Goal: Task Accomplishment & Management: Manage account settings

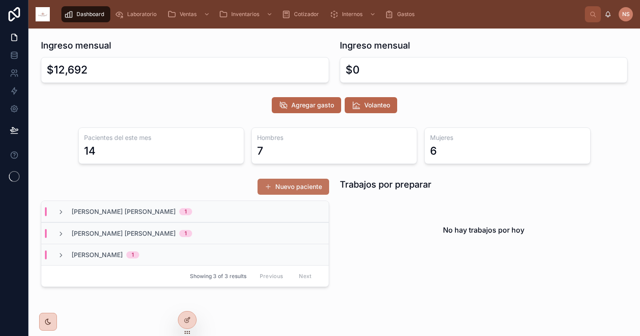
click at [304, 184] on button "Nuevo paciente" at bounding box center [294, 186] width 72 height 16
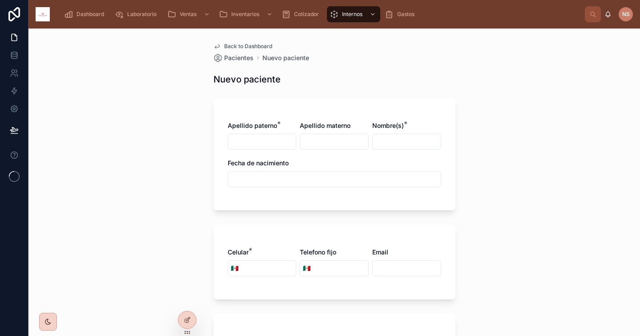
click at [253, 144] on input "text" at bounding box center [262, 141] width 68 height 12
type input "*******"
type input "******"
click at [395, 143] on input "text" at bounding box center [407, 141] width 68 height 12
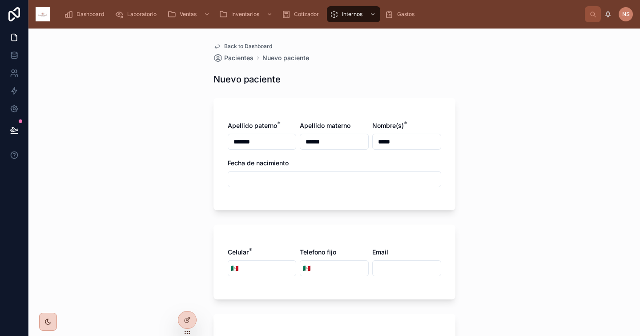
type input "*****"
click at [356, 178] on input "text" at bounding box center [334, 179] width 213 height 12
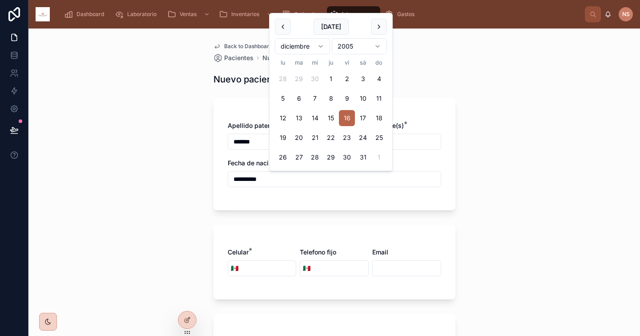
type input "**********"
click at [248, 212] on form "**********" at bounding box center [335, 322] width 242 height 459
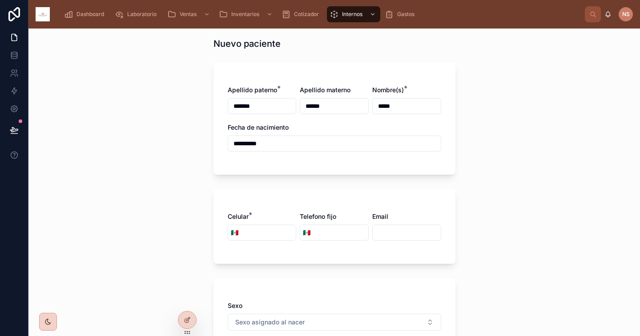
scroll to position [46, 0]
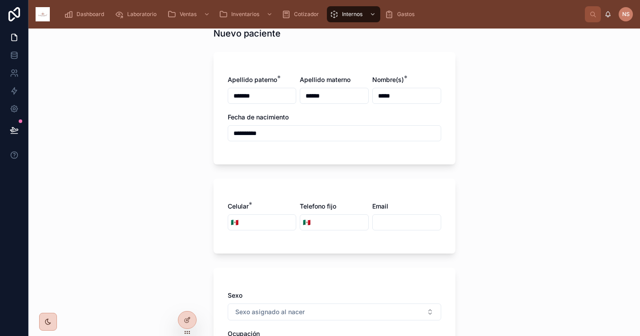
click at [267, 223] on input "tel" at bounding box center [268, 222] width 55 height 12
click at [275, 188] on div "Celular * 🇲🇽 Telefono fijo 🇲🇽 Email" at bounding box center [335, 215] width 242 height 75
click at [254, 220] on input "tel" at bounding box center [268, 222] width 55 height 12
type input "**********"
click at [287, 245] on div "**********" at bounding box center [335, 215] width 242 height 75
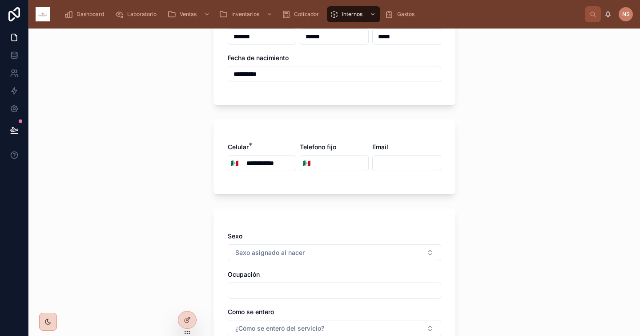
scroll to position [131, 0]
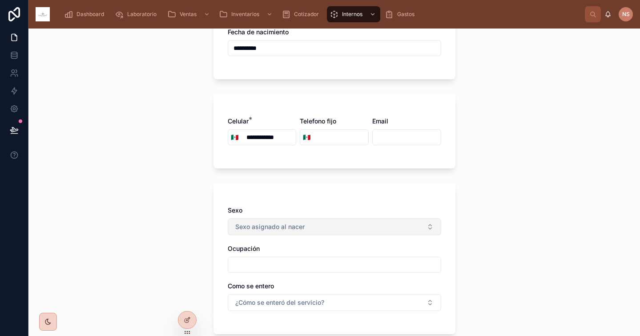
click at [282, 223] on span "Sexo asignado al nacer" at bounding box center [269, 226] width 69 height 9
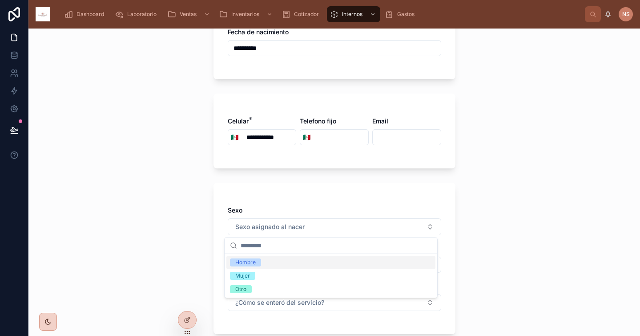
click at [263, 263] on div "Hombre" at bounding box center [331, 261] width 209 height 13
click at [198, 256] on div "**********" at bounding box center [334, 181] width 612 height 307
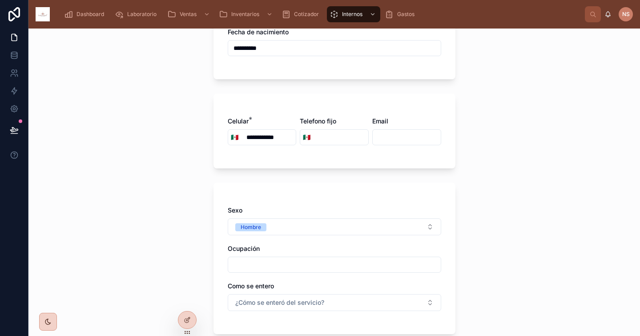
scroll to position [175, 0]
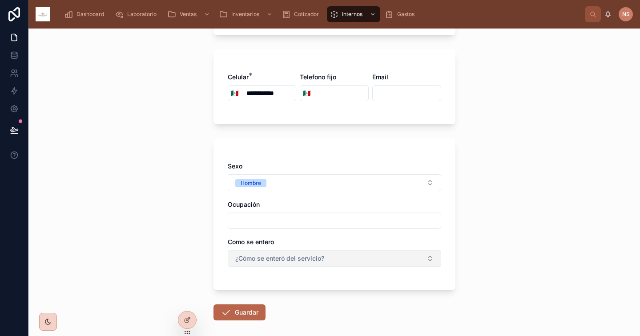
click at [262, 258] on span "¿Cómo se enteró del servicio?" at bounding box center [279, 258] width 89 height 9
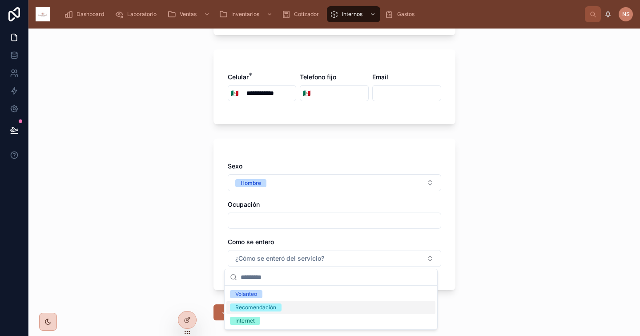
click at [270, 309] on div "Recomendación" at bounding box center [255, 307] width 41 height 8
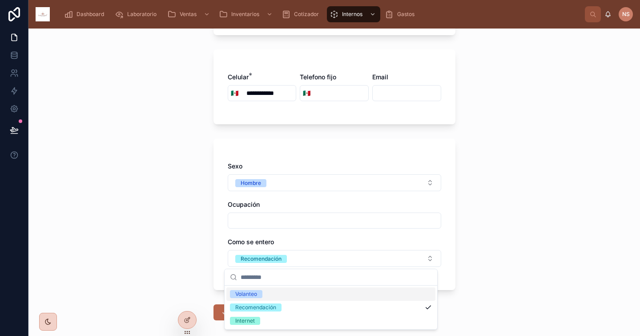
click at [214, 279] on div "Sexo Hombre Ocupación Como se entero Recomendación" at bounding box center [335, 213] width 242 height 151
click at [225, 310] on icon at bounding box center [226, 312] width 11 height 11
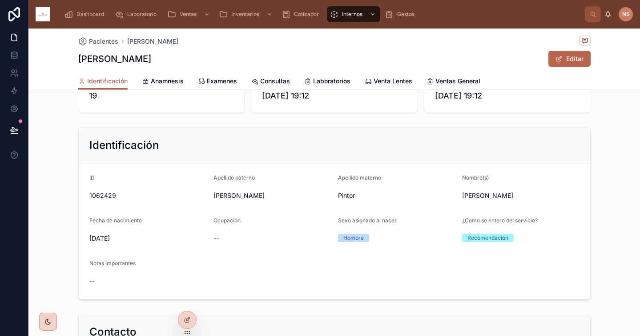
scroll to position [37, 0]
click at [198, 81] on icon at bounding box center [201, 81] width 7 height 7
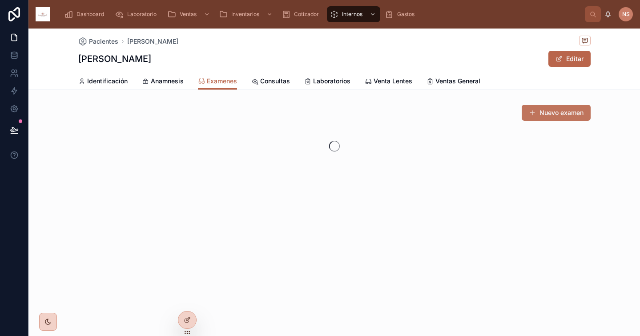
click at [551, 119] on button "Nuevo examen" at bounding box center [556, 113] width 69 height 16
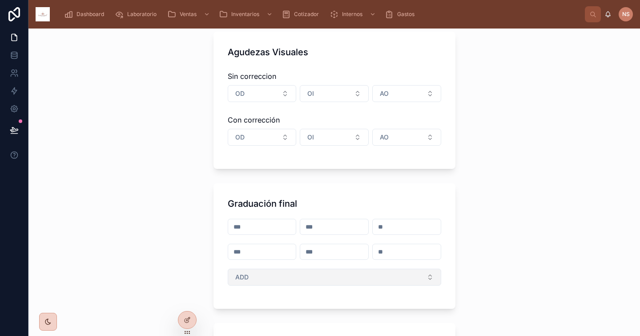
scroll to position [218, 0]
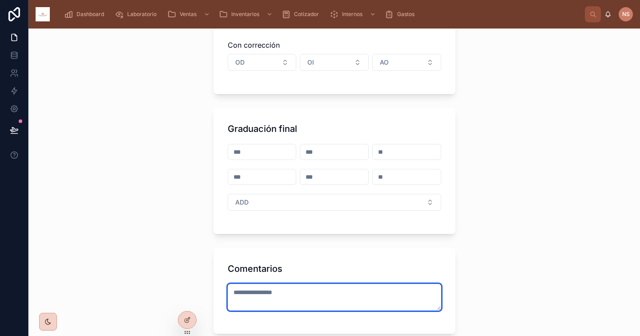
click at [271, 292] on textarea at bounding box center [335, 297] width 214 height 27
click at [336, 296] on textarea "**********" at bounding box center [335, 297] width 214 height 27
type textarea "**********"
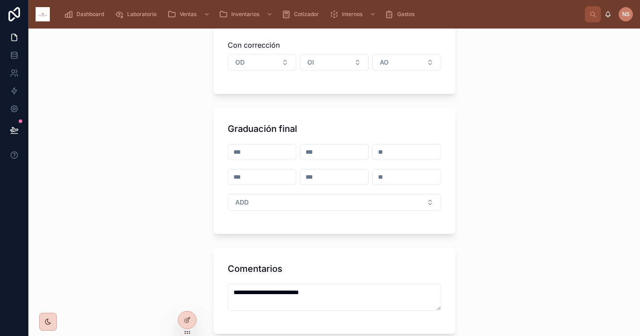
click at [358, 282] on div "**********" at bounding box center [335, 290] width 242 height 85
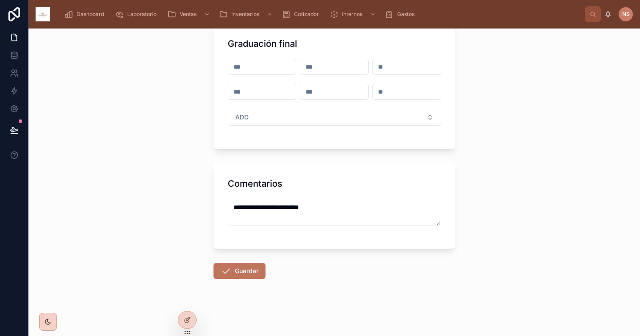
click at [249, 268] on button "Guardar" at bounding box center [240, 271] width 52 height 16
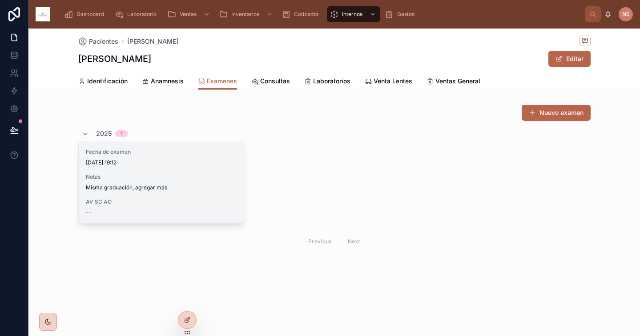
click at [203, 196] on div "Fecha de examen 30/9/2025 19:12 Notas Misma graduación, agregar más AV SC AO --" at bounding box center [161, 182] width 165 height 82
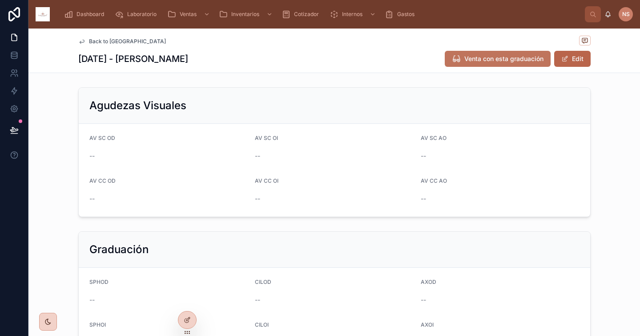
click at [510, 64] on button "Venta con esta graduación" at bounding box center [498, 59] width 106 height 16
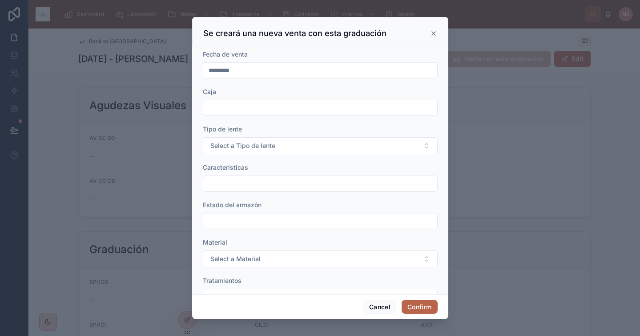
click at [260, 117] on form "Fecha de venta ********* Caja Tipo de lente Select a Tipo de lente Caracteristi…" at bounding box center [320, 256] width 235 height 412
click at [258, 106] on input "text" at bounding box center [320, 107] width 234 height 12
type input "**"
click at [251, 144] on span "Select a Tipo de lente" at bounding box center [243, 145] width 65 height 9
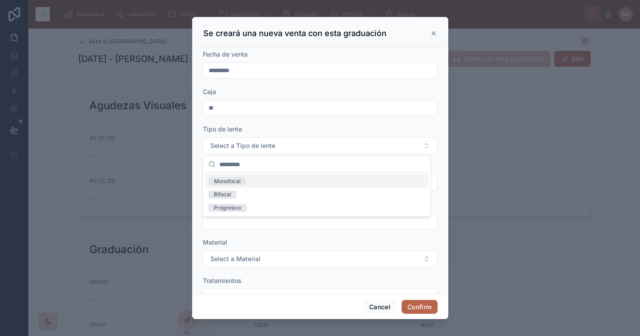
click at [246, 181] on div "Monofocal" at bounding box center [317, 180] width 224 height 13
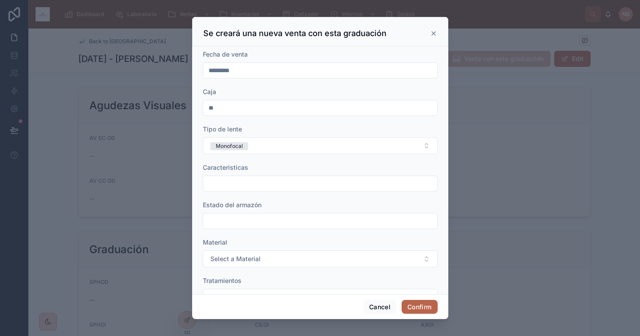
click at [249, 182] on input "text" at bounding box center [320, 183] width 234 height 12
click at [289, 166] on div "Caracteristicas" at bounding box center [320, 167] width 235 height 9
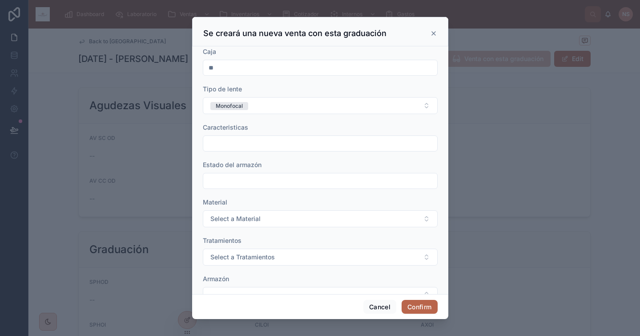
scroll to position [57, 0]
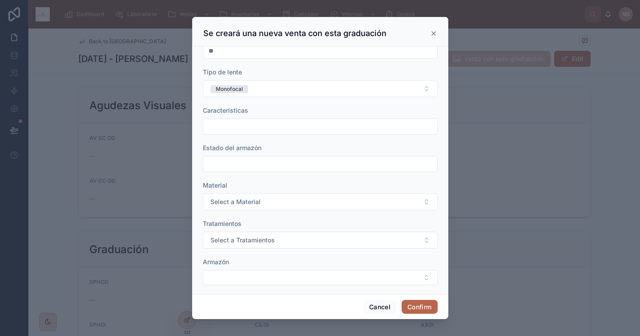
click at [259, 167] on input "text" at bounding box center [320, 164] width 234 height 12
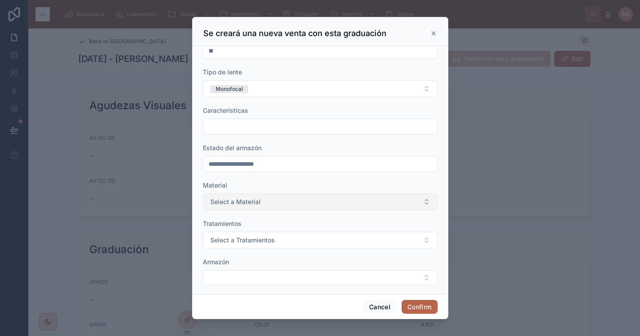
type input "**********"
click at [259, 206] on button "Select a Material" at bounding box center [320, 201] width 235 height 17
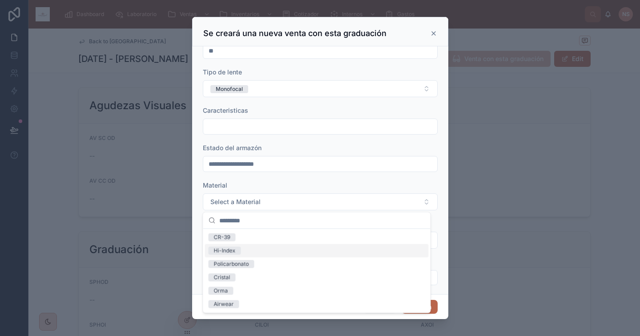
click at [250, 250] on div "Hi-Index" at bounding box center [317, 250] width 224 height 13
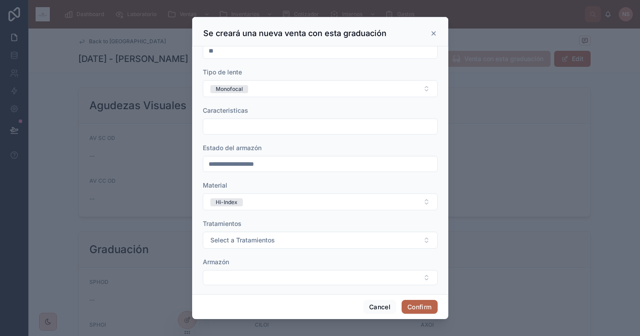
click at [249, 253] on form "**********" at bounding box center [320, 199] width 235 height 412
click at [255, 243] on span "Select a Tratamientos" at bounding box center [243, 239] width 65 height 9
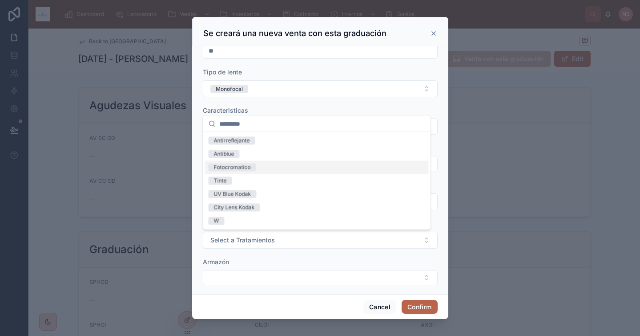
click at [251, 166] on span "Fotocromatico" at bounding box center [233, 167] width 48 height 8
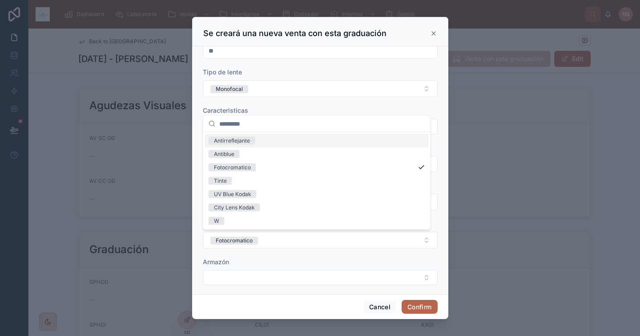
click at [260, 141] on div "Antirreflejante" at bounding box center [317, 140] width 224 height 13
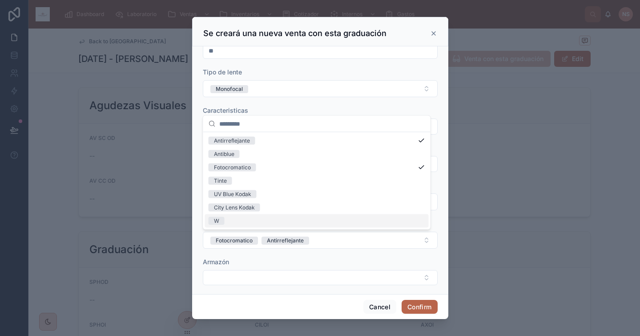
click at [279, 261] on div "Armazón" at bounding box center [320, 261] width 235 height 9
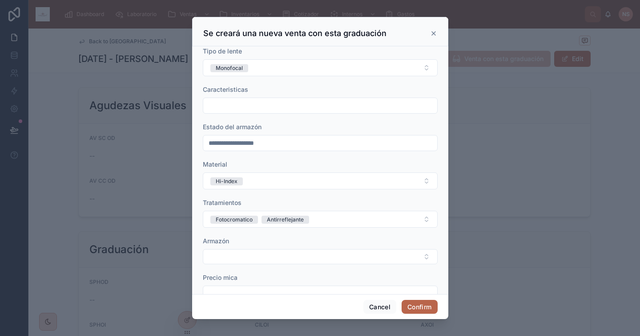
scroll to position [126, 0]
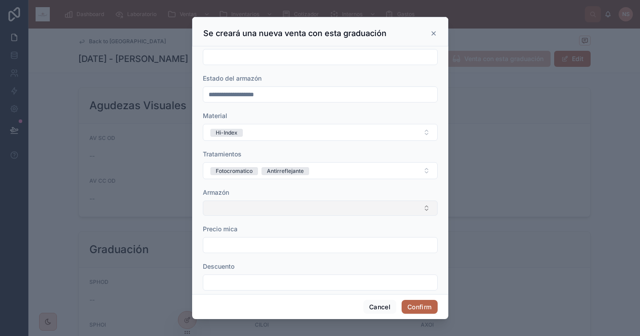
click at [278, 209] on button "Select Button" at bounding box center [320, 207] width 235 height 15
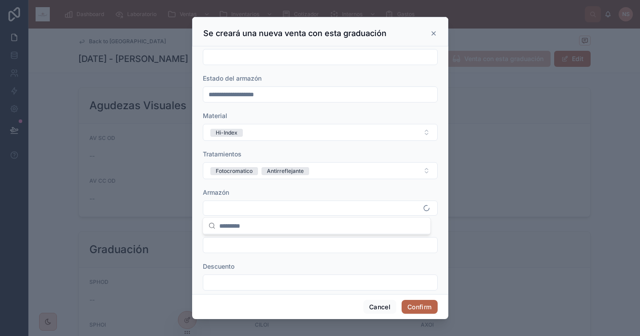
click at [267, 186] on form "**********" at bounding box center [320, 129] width 235 height 412
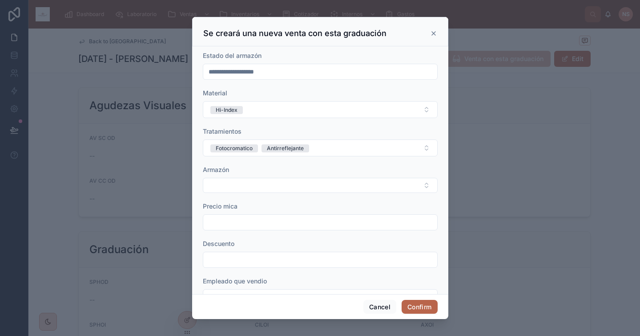
scroll to position [175, 0]
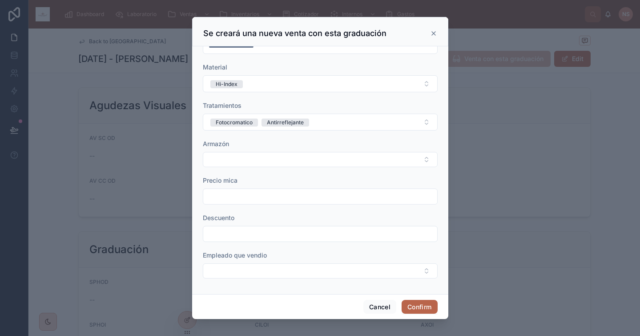
click at [251, 191] on input "text" at bounding box center [320, 196] width 234 height 12
type input "*********"
click at [270, 221] on div "Descuento" at bounding box center [320, 217] width 235 height 9
click at [255, 231] on input "text" at bounding box center [320, 233] width 234 height 12
click at [219, 216] on span "Descuento" at bounding box center [219, 218] width 32 height 8
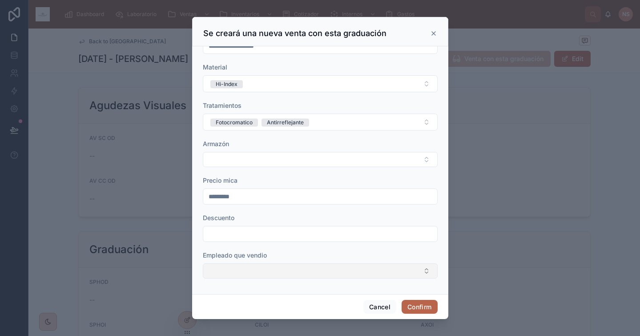
click at [240, 274] on button "Select Button" at bounding box center [320, 270] width 235 height 15
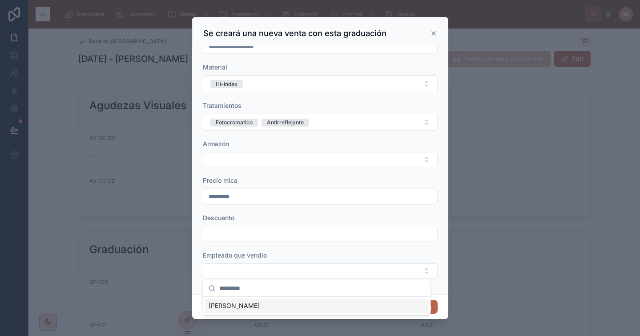
click at [257, 307] on div "Daniel Vazquez" at bounding box center [317, 305] width 224 height 14
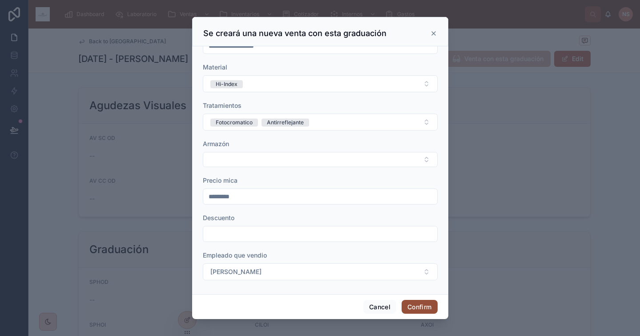
click at [425, 308] on button "Confirm" at bounding box center [420, 307] width 36 height 14
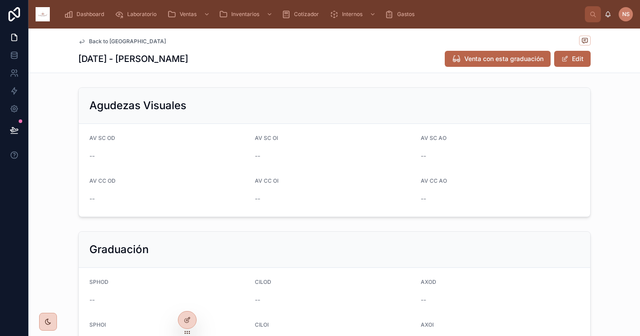
scroll to position [229, 0]
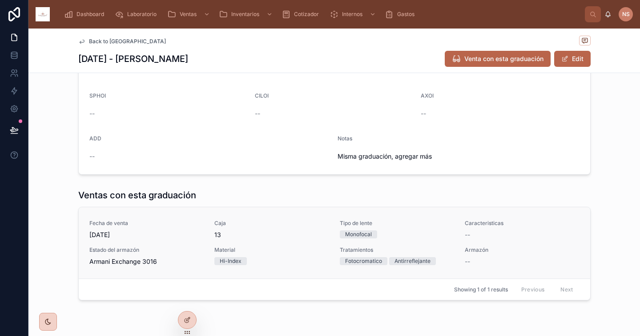
click at [394, 238] on div "Tipo de lente Monofocal" at bounding box center [397, 229] width 115 height 20
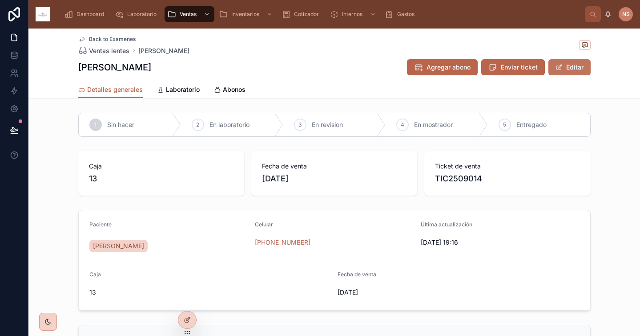
click at [566, 69] on button "Editar" at bounding box center [570, 67] width 42 height 16
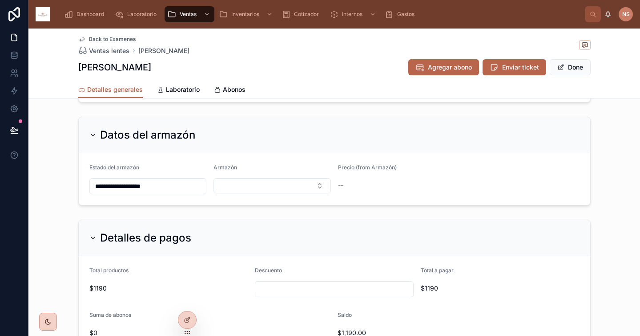
scroll to position [419, 0]
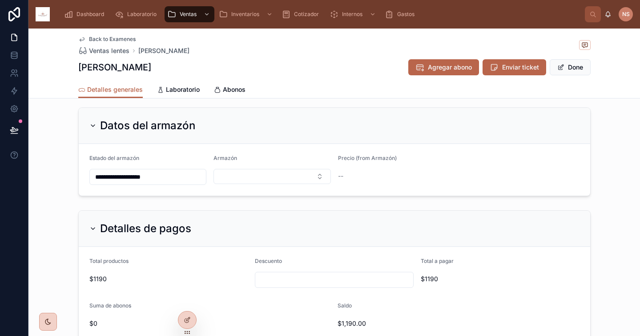
click at [182, 173] on input "**********" at bounding box center [148, 176] width 117 height 12
click at [159, 175] on input "**********" at bounding box center [148, 176] width 117 height 12
type input "**********"
click at [184, 196] on div "**********" at bounding box center [334, 152] width 612 height 96
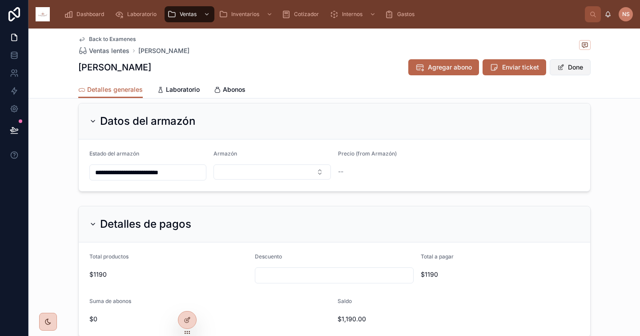
click at [562, 69] on button "Done" at bounding box center [570, 67] width 41 height 16
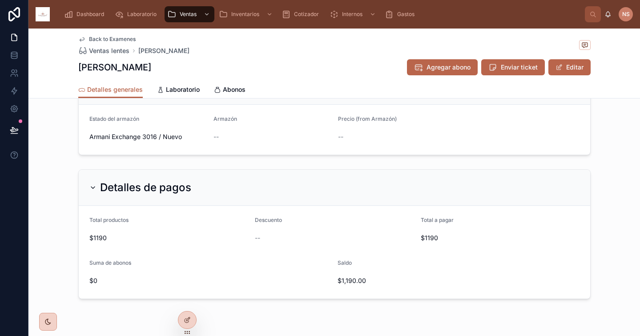
scroll to position [474, 0]
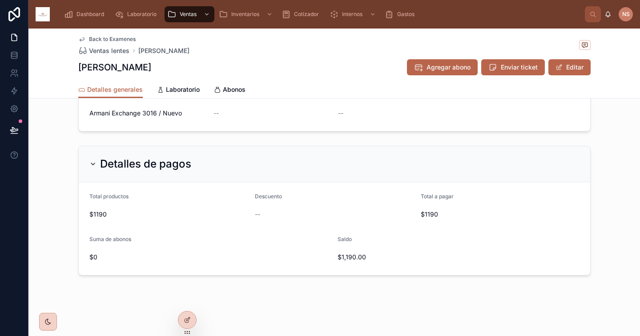
click at [451, 168] on div "Detalles de pagos" at bounding box center [334, 164] width 490 height 14
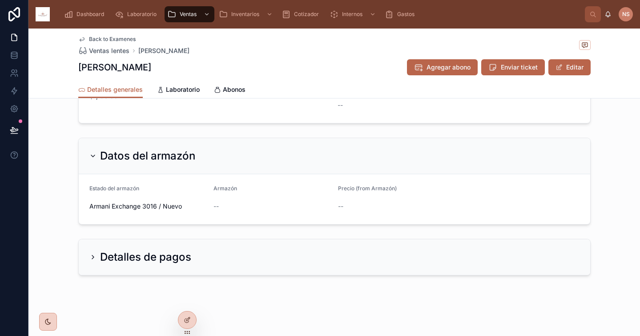
click at [407, 247] on div "Detalles de pagos" at bounding box center [335, 257] width 512 height 36
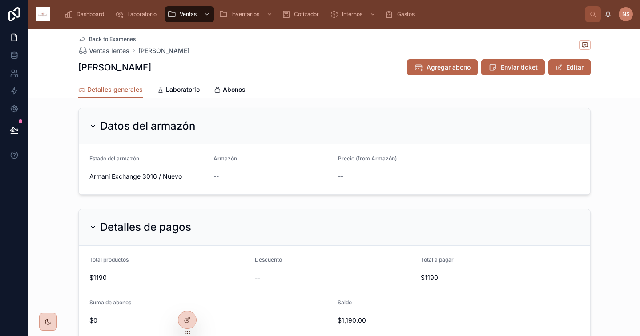
scroll to position [381, 0]
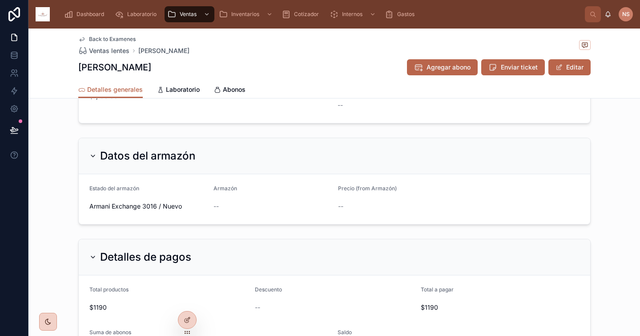
click at [387, 160] on div "Datos del armazón" at bounding box center [334, 156] width 490 height 14
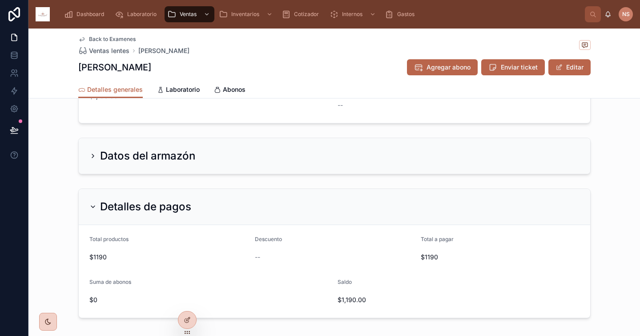
click at [387, 160] on div "Datos del armazón" at bounding box center [334, 156] width 490 height 14
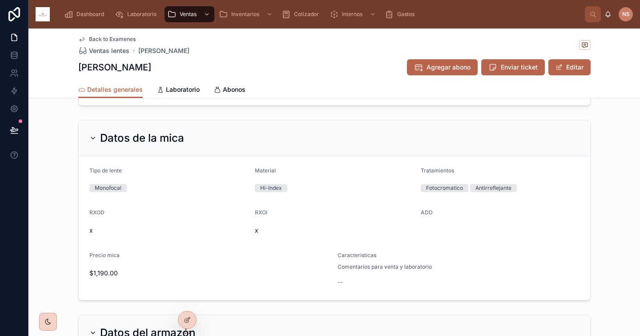
scroll to position [181, 0]
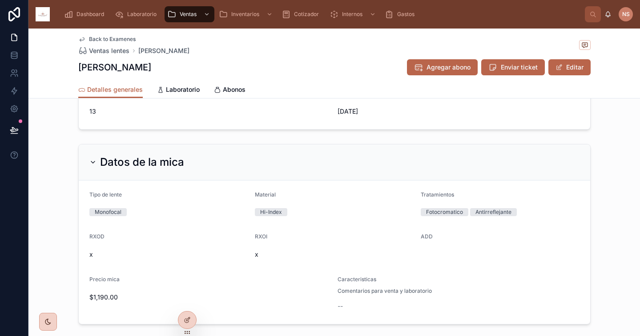
click at [379, 159] on div "Datos de la mica" at bounding box center [334, 162] width 490 height 14
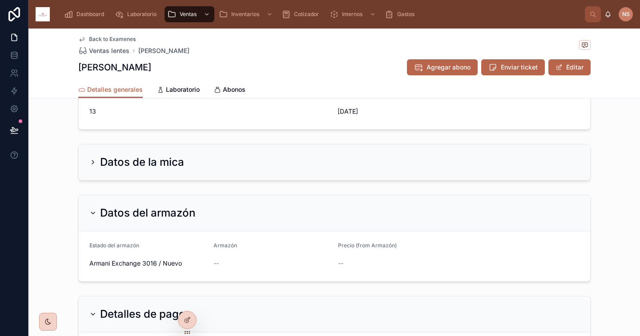
click at [379, 159] on div "Datos de la mica" at bounding box center [334, 162] width 490 height 14
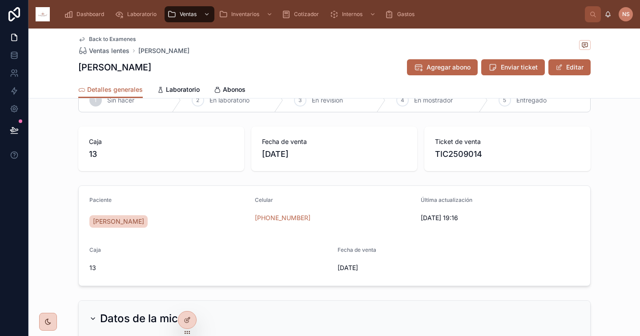
scroll to position [0, 0]
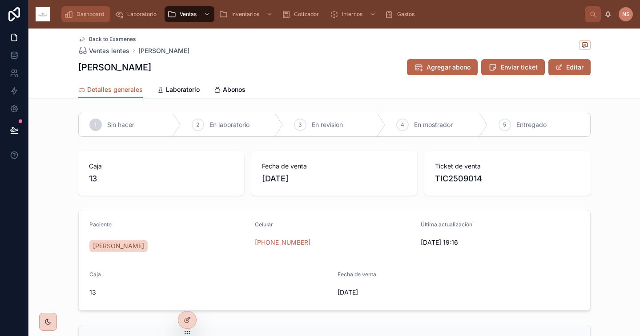
click at [81, 12] on span "Dashboard" at bounding box center [91, 14] width 28 height 7
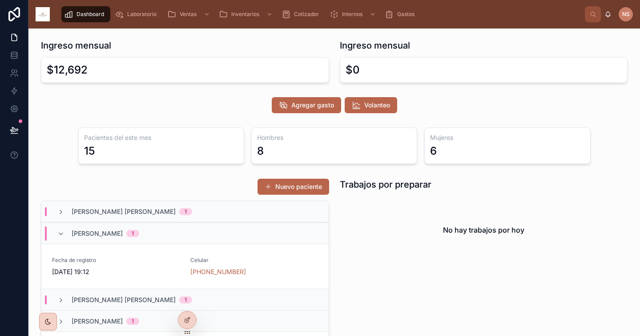
click at [357, 148] on div "8" at bounding box center [334, 151] width 154 height 14
click at [194, 143] on div "Pacientes del este mes 15" at bounding box center [161, 145] width 166 height 36
click at [195, 116] on div "Agregar gasto Volanteo" at bounding box center [335, 104] width 598 height 23
click at [182, 320] on div at bounding box center [187, 319] width 18 height 17
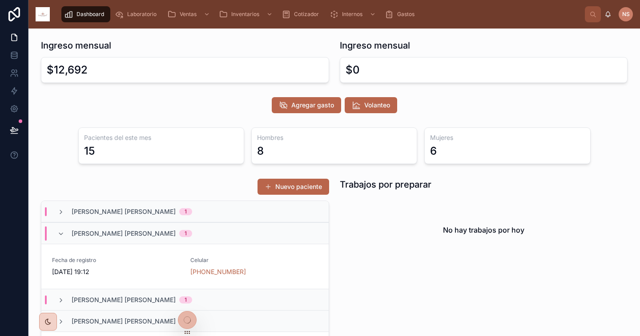
click at [221, 122] on div "Ingreso mensual $12,692 Ingreso mensual $0 Agregar gasto Volanteo Pacientes del…" at bounding box center [334, 220] width 612 height 385
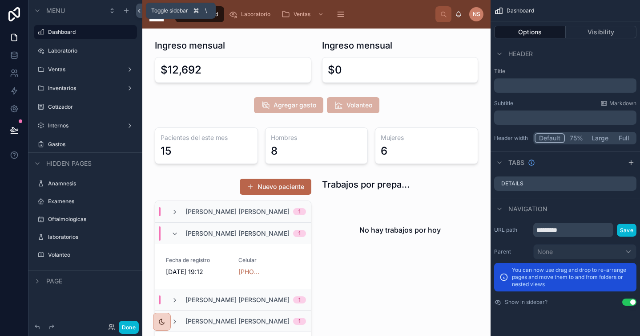
click at [139, 11] on icon at bounding box center [139, 11] width 6 height 7
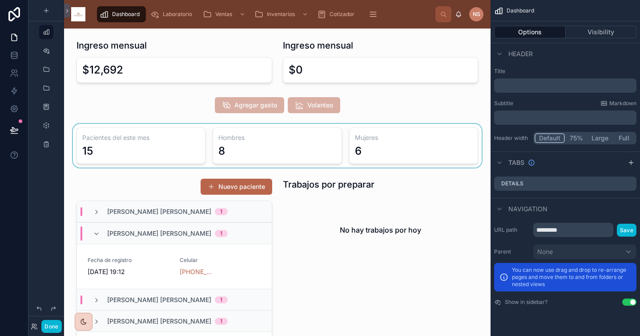
click at [193, 151] on div at bounding box center [277, 146] width 413 height 44
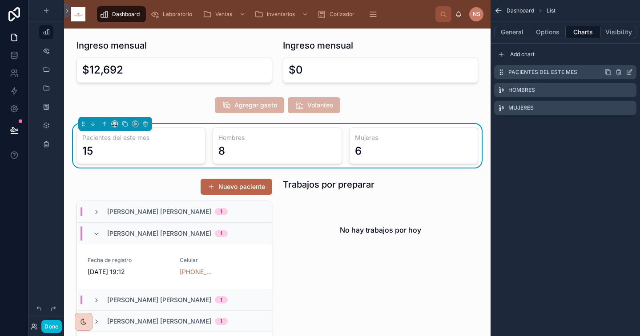
click at [630, 72] on icon "scrollable content" at bounding box center [629, 72] width 7 height 7
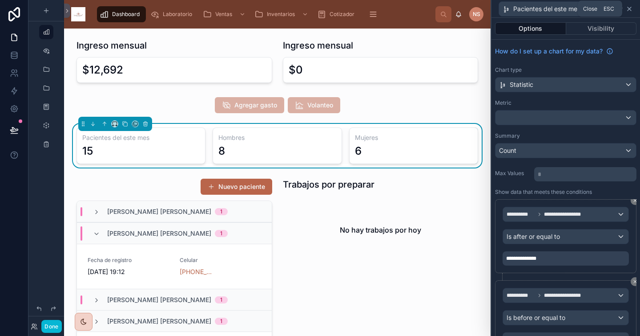
click at [632, 11] on icon at bounding box center [629, 8] width 7 height 7
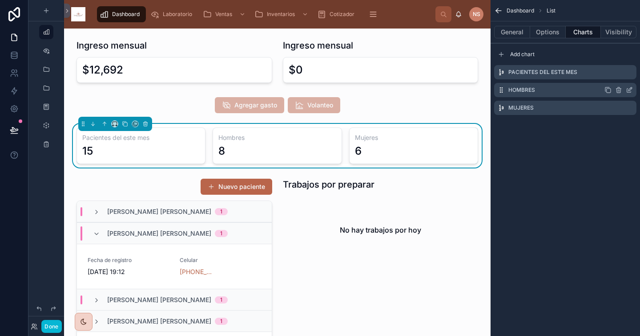
click at [629, 92] on icon "scrollable content" at bounding box center [629, 89] width 7 height 7
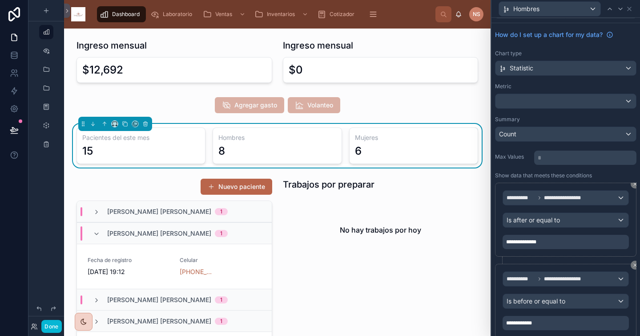
scroll to position [14, 0]
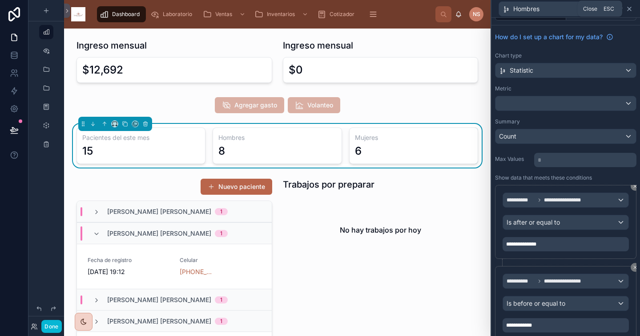
click at [632, 10] on icon at bounding box center [629, 8] width 7 height 7
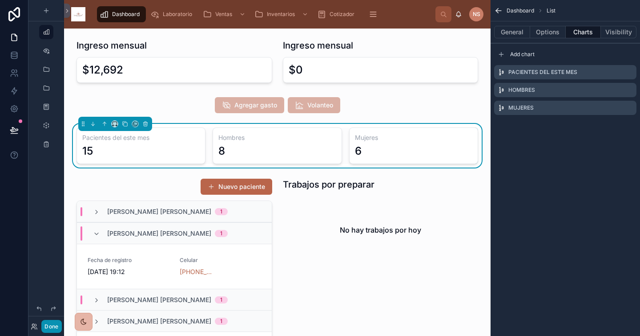
click at [54, 325] on button "Done" at bounding box center [51, 326] width 20 height 13
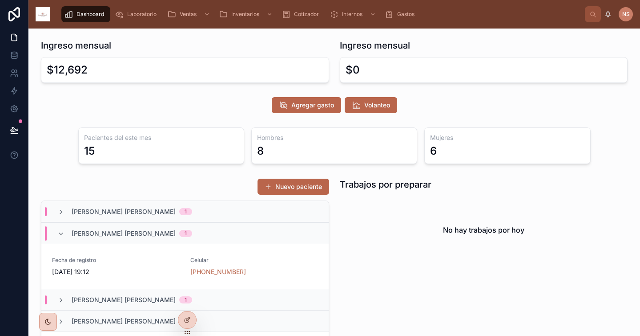
click at [445, 156] on div "6" at bounding box center [507, 151] width 154 height 14
click at [146, 18] on div "Laboratorio" at bounding box center [137, 14] width 45 height 14
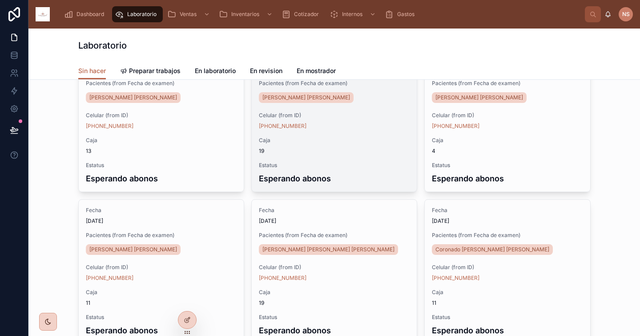
scroll to position [102, 0]
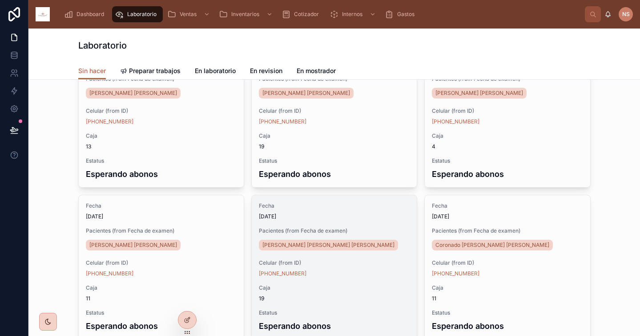
click at [349, 208] on span "Fecha" at bounding box center [334, 205] width 151 height 7
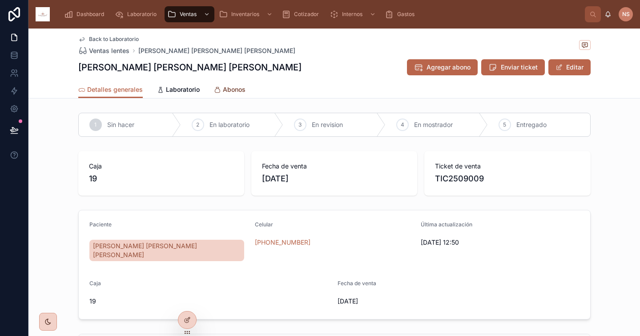
click at [226, 90] on span "Abonos" at bounding box center [234, 89] width 23 height 9
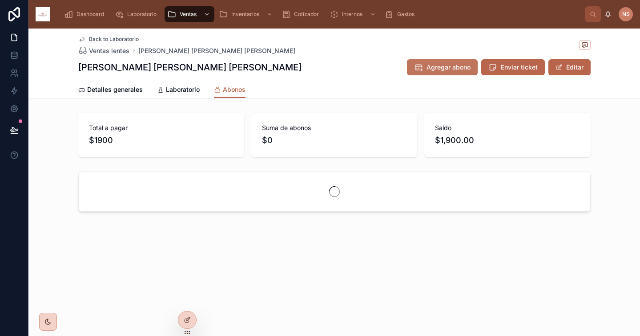
click at [459, 71] on span "Agregar abono" at bounding box center [449, 67] width 44 height 9
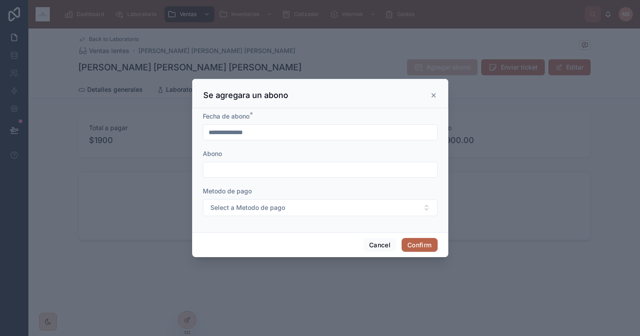
click at [310, 131] on input "**********" at bounding box center [320, 132] width 234 height 12
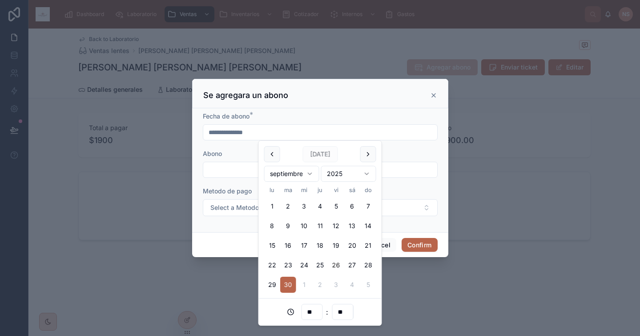
click at [334, 263] on button "26" at bounding box center [336, 265] width 16 height 16
type input "**********"
click at [239, 159] on div "Abono" at bounding box center [320, 163] width 235 height 28
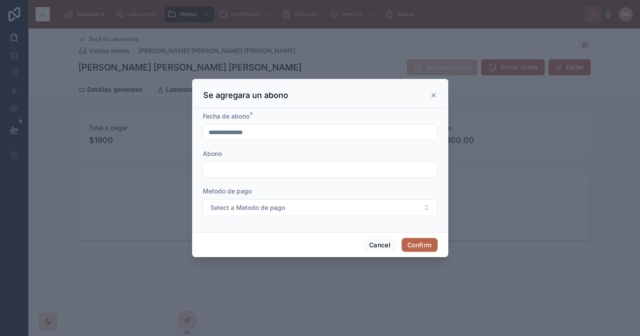
click at [233, 172] on input "text" at bounding box center [320, 169] width 234 height 12
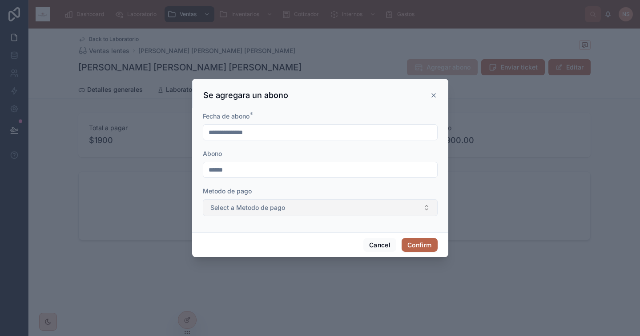
type input "******"
click at [239, 209] on span "Select a Metodo de pago" at bounding box center [248, 207] width 75 height 9
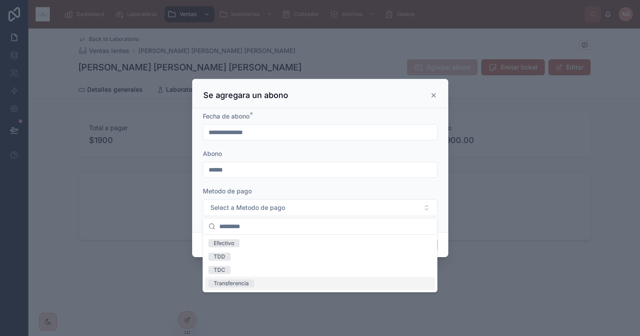
click at [254, 281] on div "Transferencia" at bounding box center [320, 282] width 231 height 13
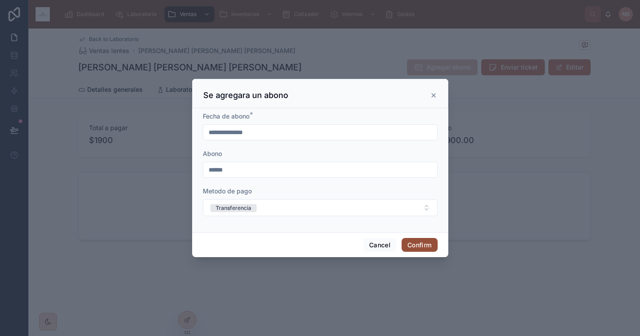
click at [422, 245] on button "Confirm" at bounding box center [420, 245] width 36 height 14
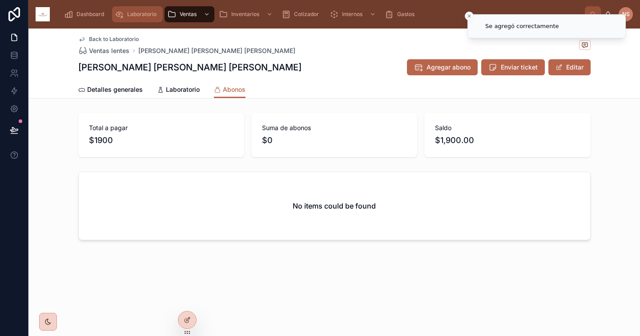
click at [147, 14] on span "Laboratorio" at bounding box center [141, 14] width 29 height 7
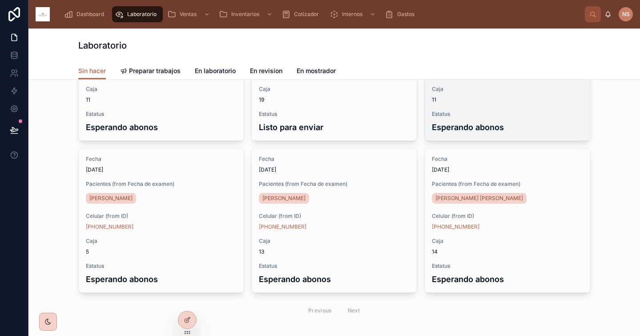
scroll to position [301, 0]
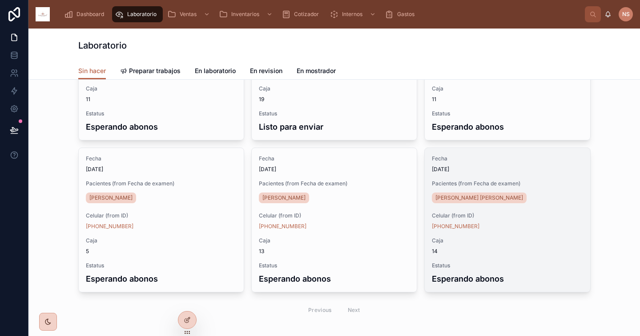
click at [531, 245] on div "Caja 14" at bounding box center [507, 246] width 151 height 18
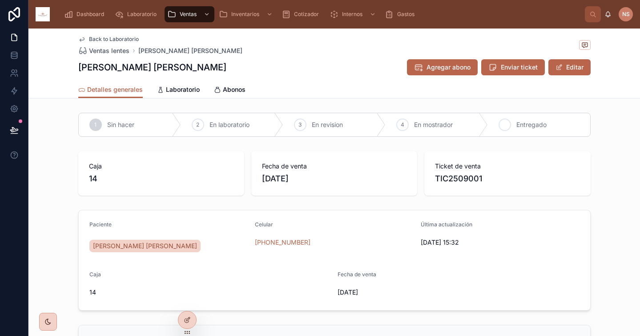
click at [525, 128] on span "Entregado" at bounding box center [532, 124] width 30 height 9
click at [272, 84] on div "Detalles generales Laboratorio Abonos" at bounding box center [334, 89] width 513 height 17
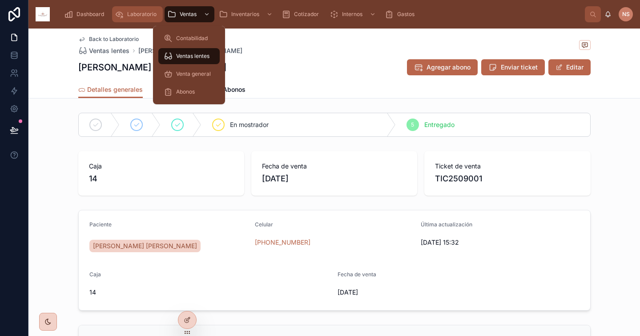
click at [130, 12] on span "Laboratorio" at bounding box center [141, 14] width 29 height 7
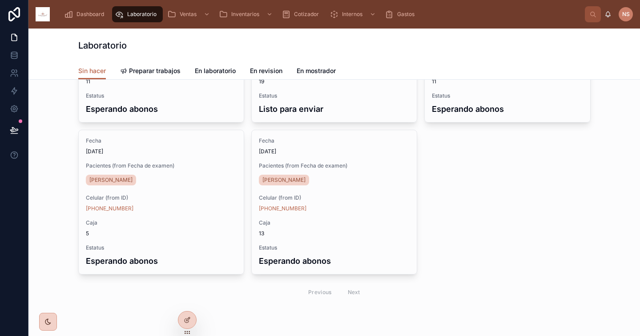
scroll to position [317, 0]
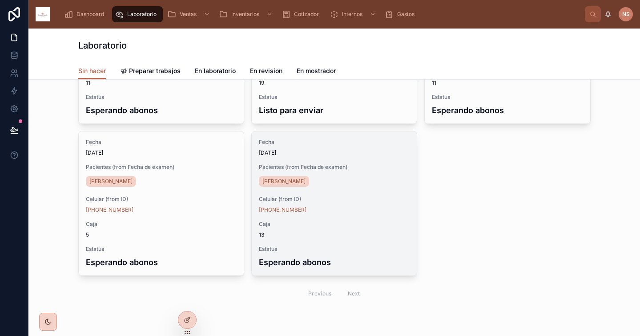
click at [356, 205] on div "Celular (from ID) +52 56 3322 9653" at bounding box center [334, 204] width 151 height 18
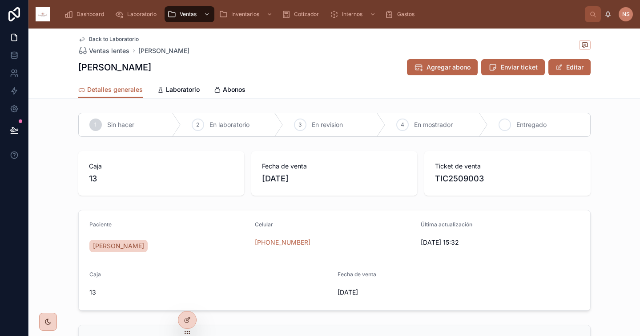
click at [544, 125] on div "5 Entregado" at bounding box center [539, 124] width 102 height 23
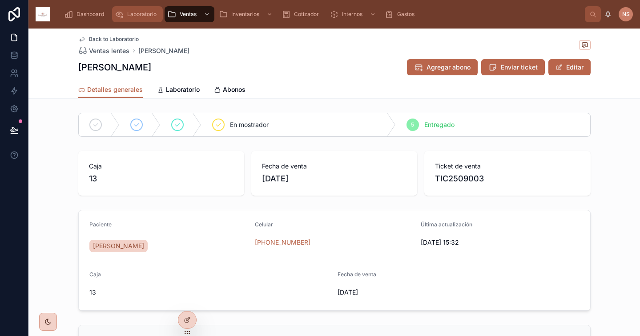
click at [134, 15] on span "Laboratorio" at bounding box center [141, 14] width 29 height 7
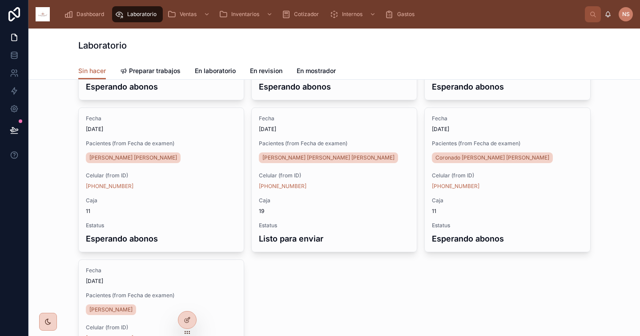
scroll to position [194, 0]
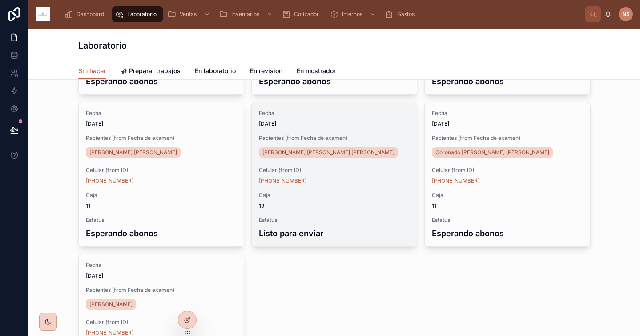
click at [386, 194] on span "Caja" at bounding box center [334, 194] width 151 height 7
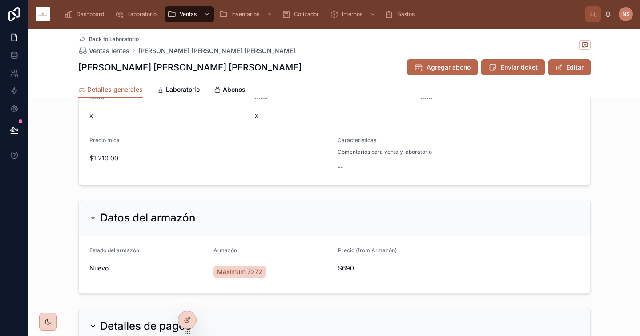
scroll to position [331, 0]
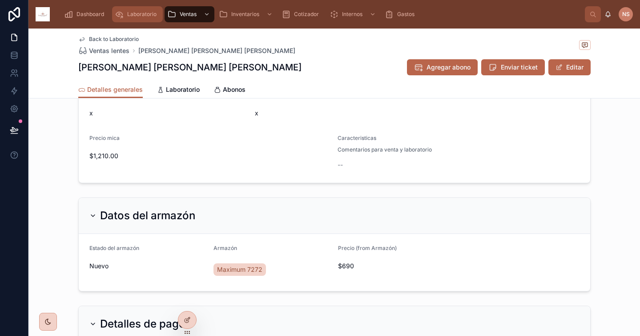
click at [136, 12] on span "Laboratorio" at bounding box center [141, 14] width 29 height 7
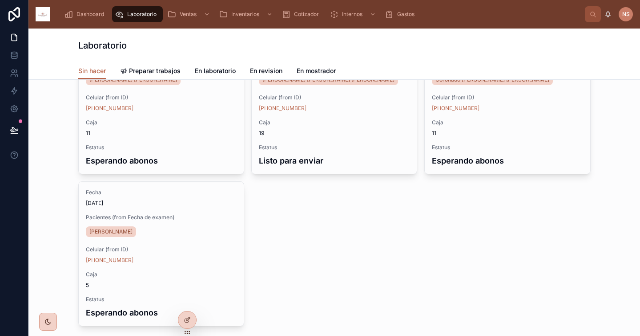
scroll to position [269, 0]
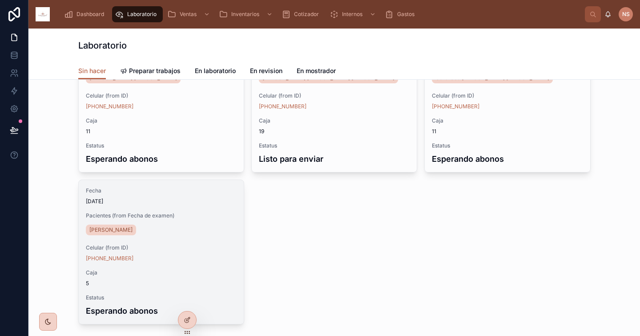
click at [200, 251] on div "Celular (from ID) +52 55 3047 8076" at bounding box center [161, 253] width 151 height 18
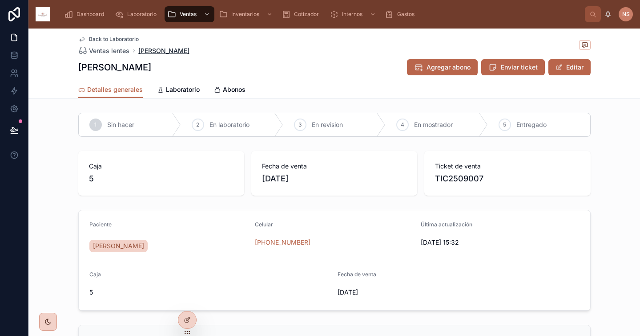
click at [153, 50] on span "Gorostiaga Victor" at bounding box center [163, 50] width 51 height 9
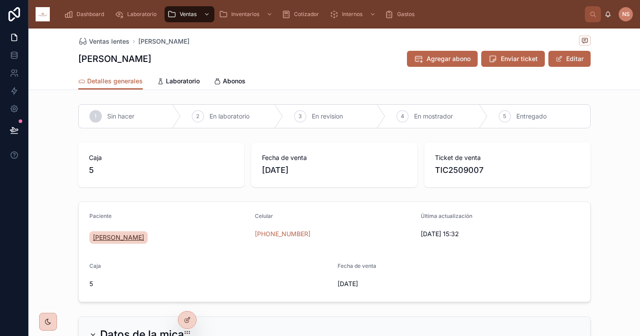
click at [132, 239] on span "Gorostiaga Victor" at bounding box center [118, 237] width 51 height 9
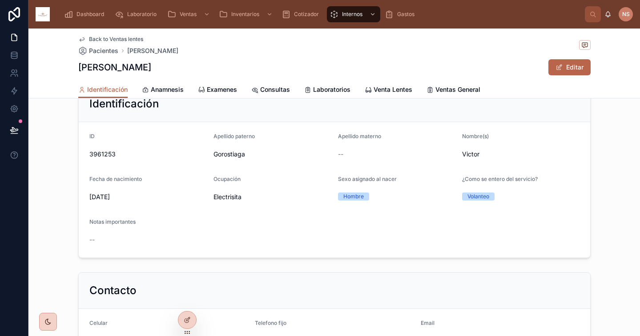
scroll to position [170, 0]
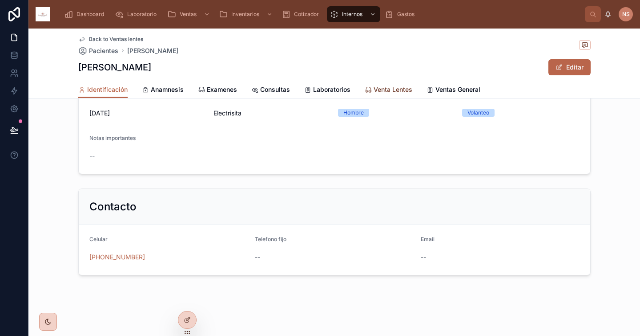
click at [394, 89] on span "Venta Lentes" at bounding box center [393, 89] width 39 height 9
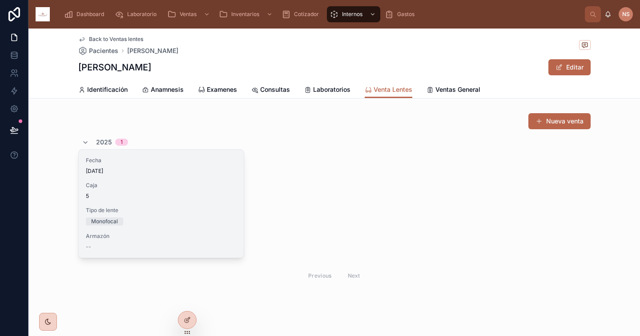
click at [190, 201] on div "Fecha 24/9/2025 Caja 5 Tipo de lente Monofocal Armazón --" at bounding box center [161, 204] width 165 height 108
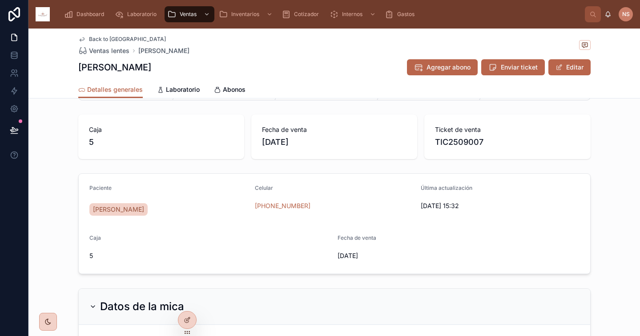
scroll to position [108, 0]
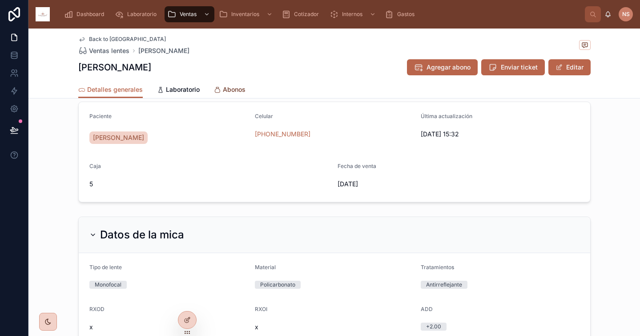
click at [223, 89] on span "Abonos" at bounding box center [234, 89] width 23 height 9
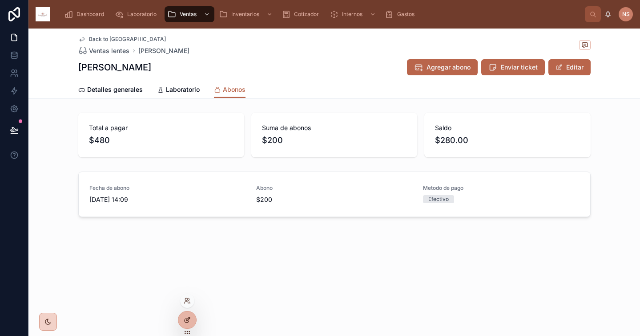
click at [186, 321] on icon at bounding box center [187, 319] width 7 height 7
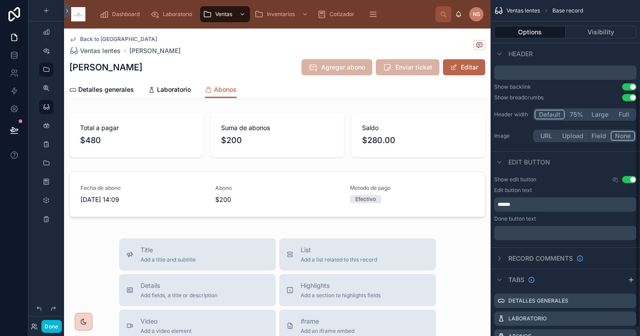
scroll to position [139, 0]
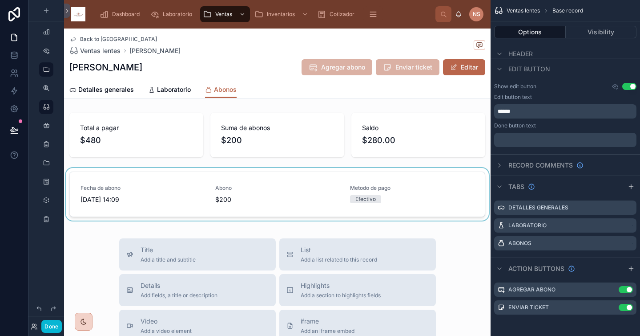
click at [447, 204] on div at bounding box center [277, 196] width 427 height 56
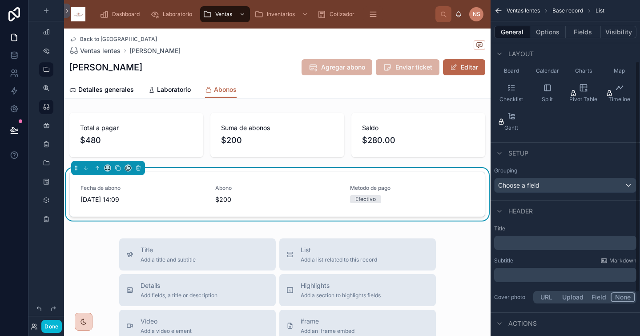
scroll to position [152, 0]
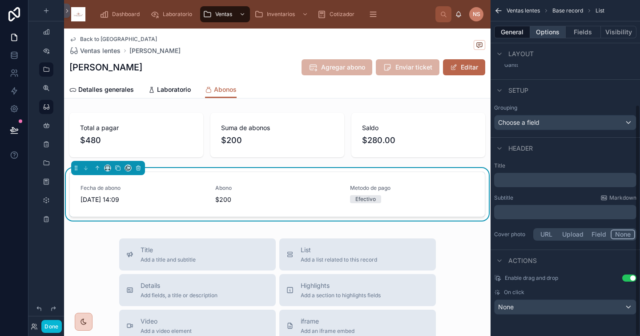
click at [549, 36] on button "Options" at bounding box center [549, 32] width 36 height 12
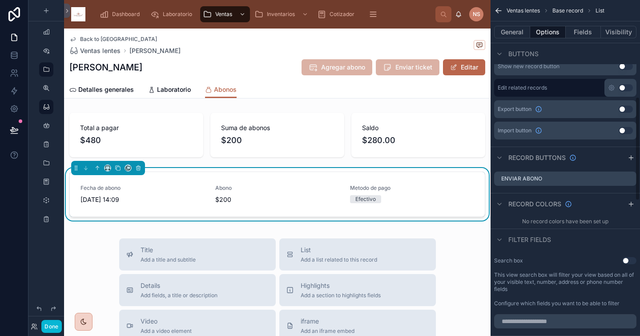
scroll to position [311, 0]
click at [631, 158] on icon "scrollable content" at bounding box center [631, 158] width 7 height 7
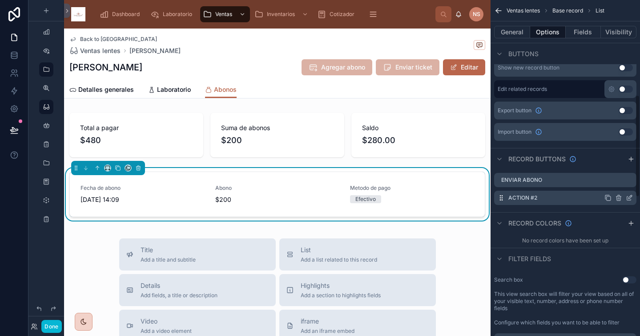
click at [628, 198] on icon "scrollable content" at bounding box center [629, 197] width 7 height 7
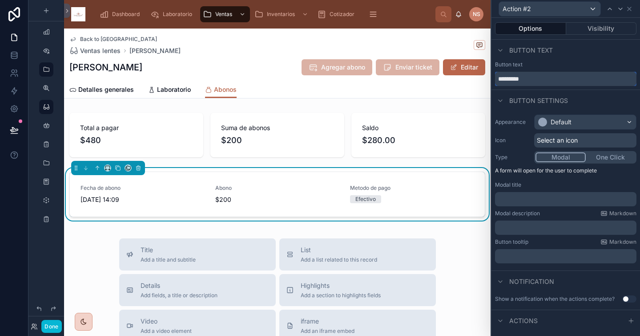
click at [561, 76] on input "*********" at bounding box center [566, 79] width 142 height 14
type input "**********"
click at [592, 117] on div "Default" at bounding box center [585, 122] width 101 height 14
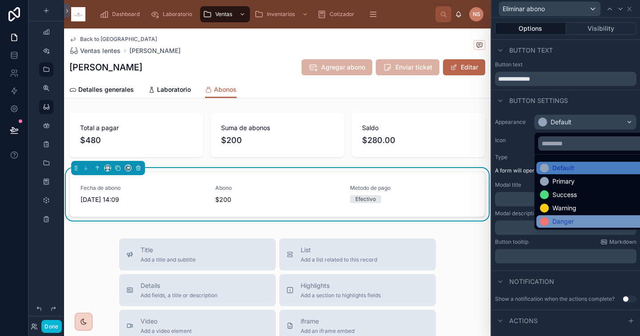
click at [580, 218] on div "Danger" at bounding box center [592, 221] width 105 height 9
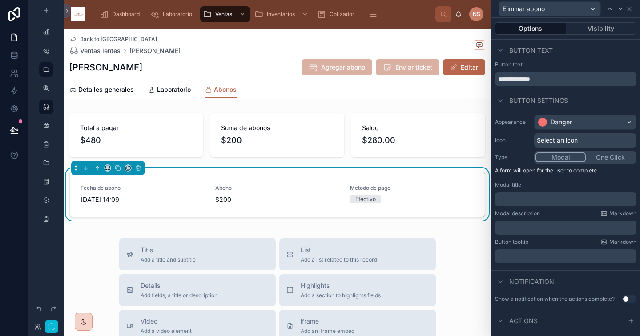
click at [582, 100] on div "Button settings" at bounding box center [566, 99] width 149 height 21
click at [576, 140] on span "Select an icon" at bounding box center [557, 140] width 41 height 9
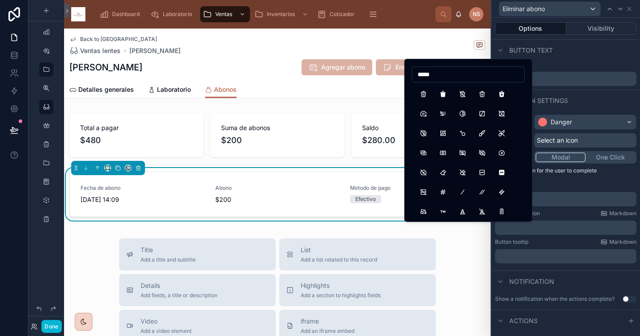
type input "*****"
click at [424, 93] on button "Trash" at bounding box center [424, 94] width 16 height 16
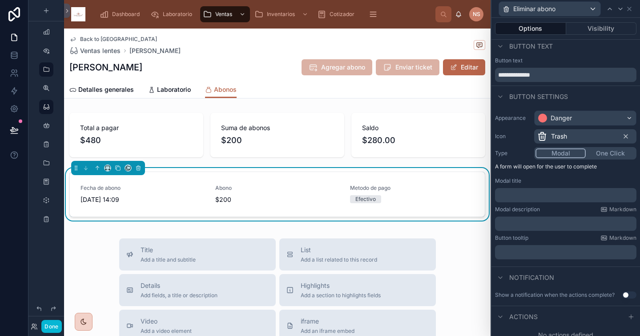
scroll to position [5, 0]
click at [559, 188] on div "﻿" at bounding box center [566, 194] width 142 height 14
click at [552, 190] on p "﻿" at bounding box center [567, 194] width 136 height 9
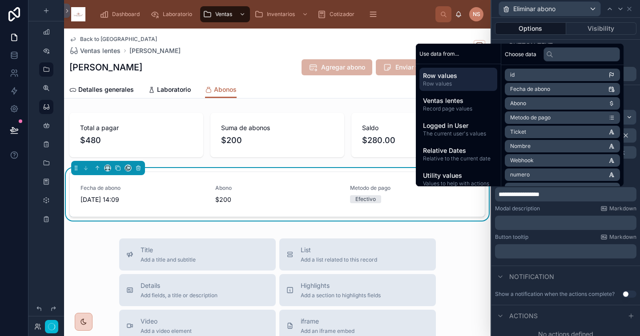
click at [537, 226] on p "﻿" at bounding box center [567, 222] width 136 height 9
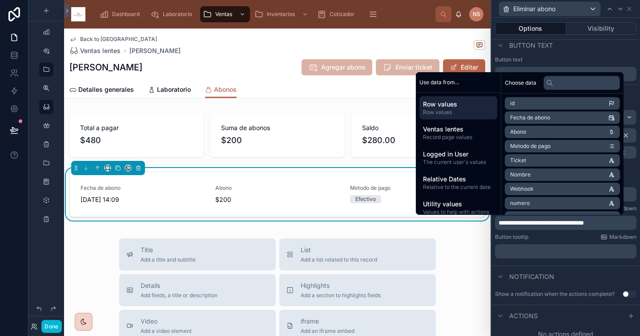
click at [553, 133] on li "Abono" at bounding box center [562, 132] width 115 height 12
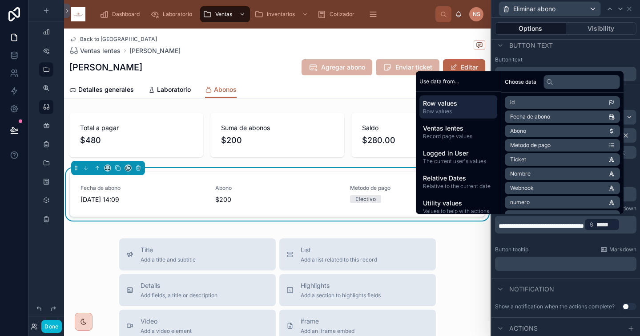
click at [569, 231] on p "**********" at bounding box center [567, 224] width 136 height 14
click at [557, 231] on p "**********" at bounding box center [567, 224] width 136 height 14
click at [558, 246] on div "Button tooltip Markdown" at bounding box center [566, 249] width 142 height 7
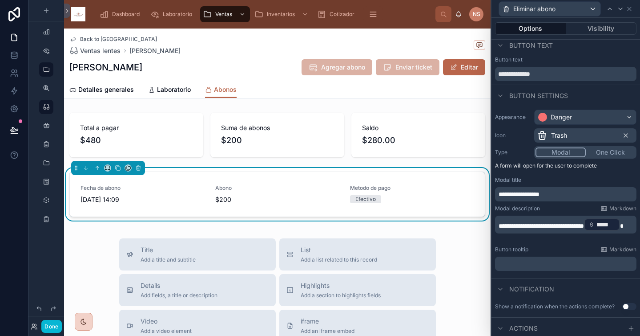
scroll to position [24, 0]
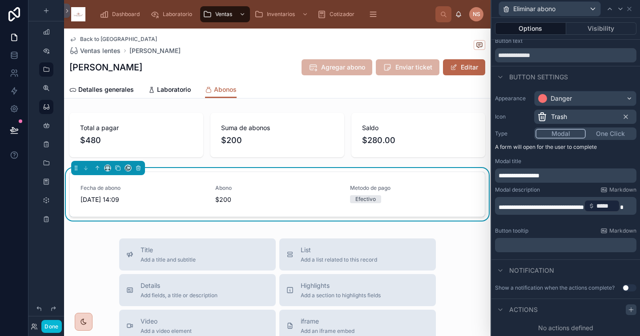
click at [628, 309] on icon at bounding box center [631, 309] width 7 height 7
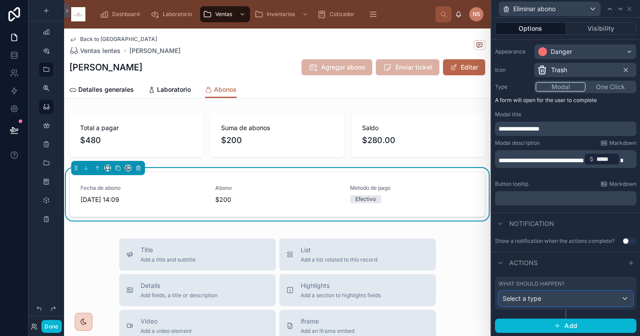
click at [554, 298] on div "Select a type" at bounding box center [566, 298] width 134 height 14
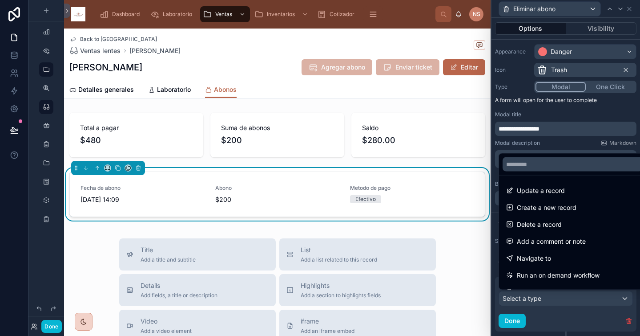
click at [572, 222] on div "Delete a record" at bounding box center [572, 224] width 133 height 11
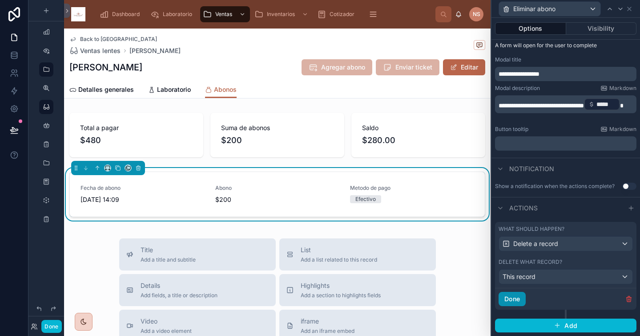
click at [520, 301] on button "Done" at bounding box center [512, 299] width 27 height 14
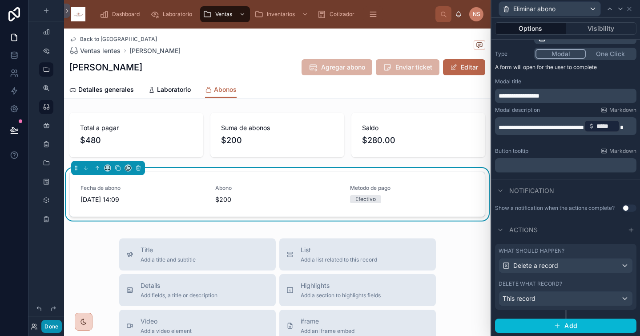
click at [55, 325] on button "Done" at bounding box center [51, 326] width 20 height 13
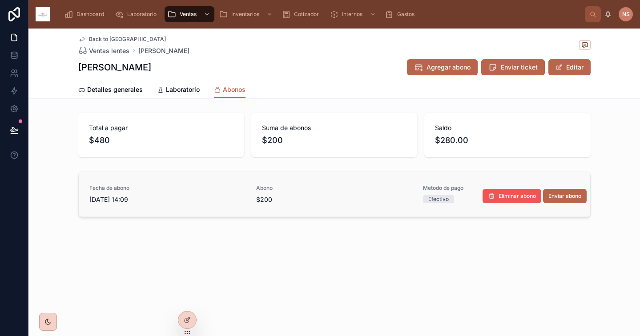
click at [513, 196] on span "Eliminar abono" at bounding box center [517, 195] width 37 height 7
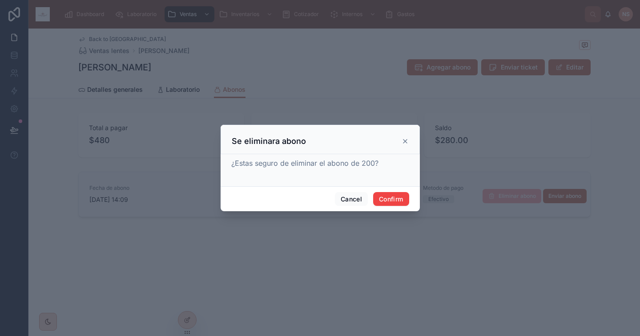
click at [405, 140] on icon at bounding box center [405, 141] width 7 height 7
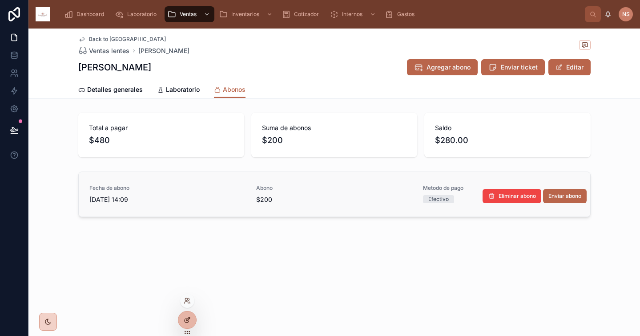
click at [188, 317] on icon at bounding box center [187, 319] width 7 height 7
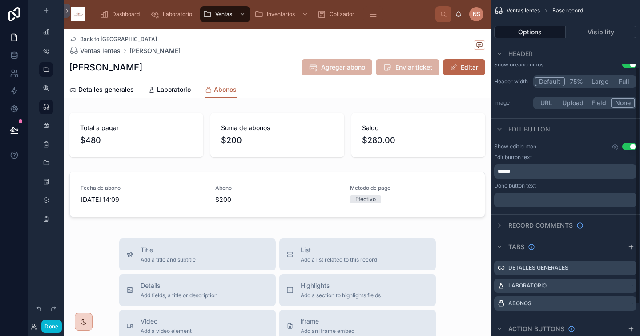
scroll to position [139, 0]
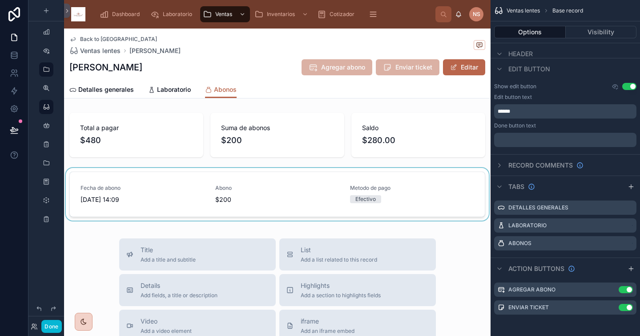
click at [418, 178] on div at bounding box center [277, 196] width 427 height 56
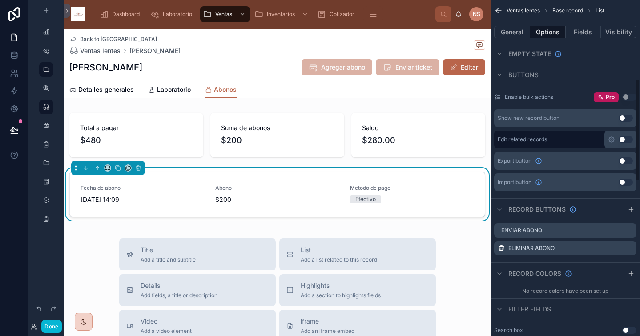
scroll to position [263, 0]
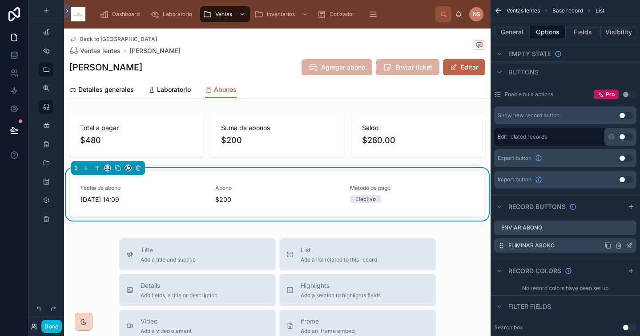
click at [631, 245] on icon "scrollable content" at bounding box center [629, 245] width 7 height 7
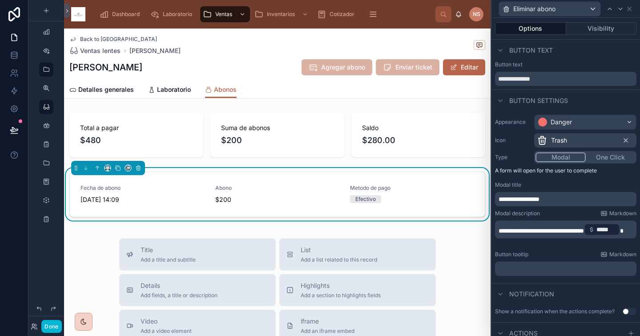
click at [545, 236] on p "**********" at bounding box center [567, 229] width 136 height 14
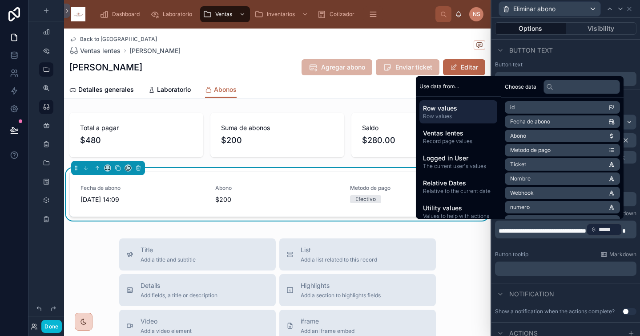
click at [555, 254] on div "Button tooltip Markdown" at bounding box center [566, 254] width 142 height 7
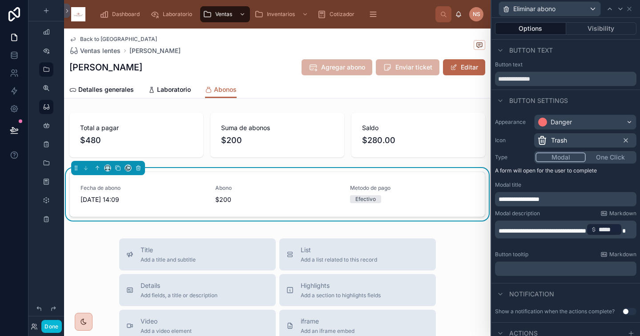
scroll to position [2, 0]
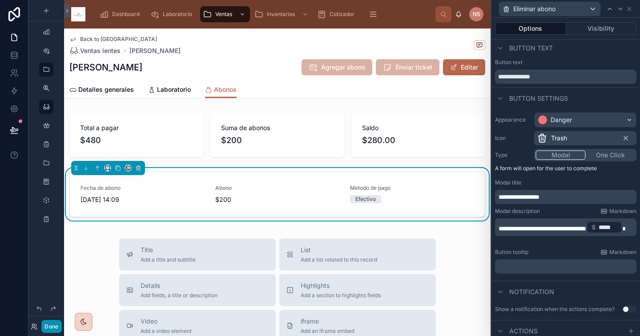
click at [54, 329] on button "Done" at bounding box center [51, 326] width 20 height 13
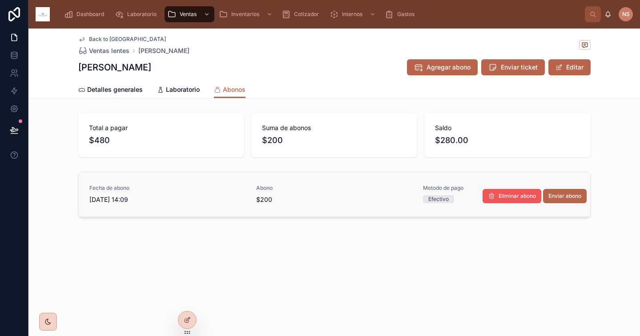
click at [510, 196] on span "Eliminar abono" at bounding box center [517, 195] width 37 height 7
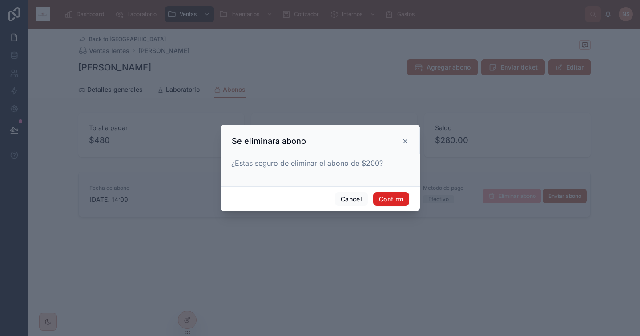
click at [385, 197] on button "Confirm" at bounding box center [391, 199] width 36 height 14
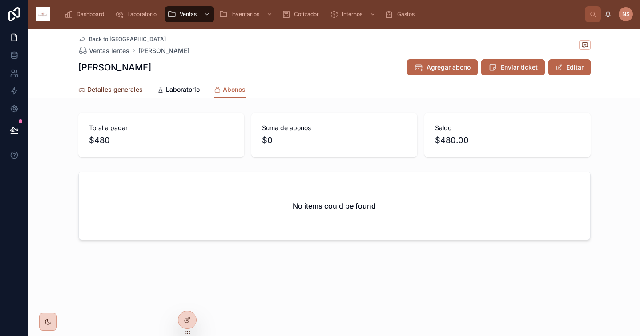
click at [108, 89] on span "Detalles generales" at bounding box center [115, 89] width 56 height 9
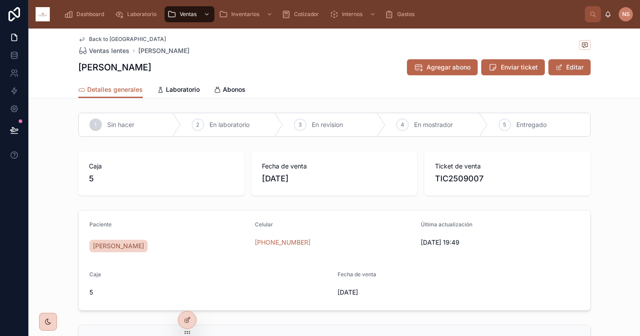
click at [113, 37] on span "Back to Pacientes" at bounding box center [127, 39] width 77 height 7
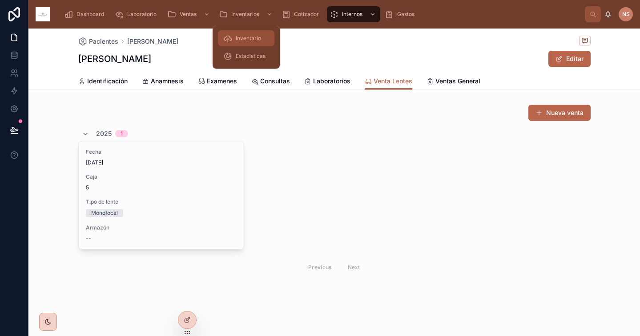
click at [255, 40] on span "Inventario" at bounding box center [248, 38] width 25 height 7
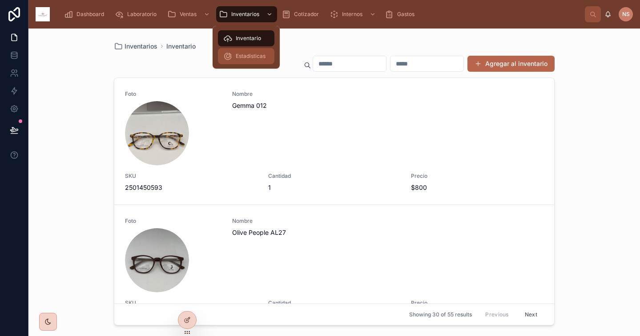
click at [250, 56] on span "Estadisticas" at bounding box center [251, 56] width 30 height 7
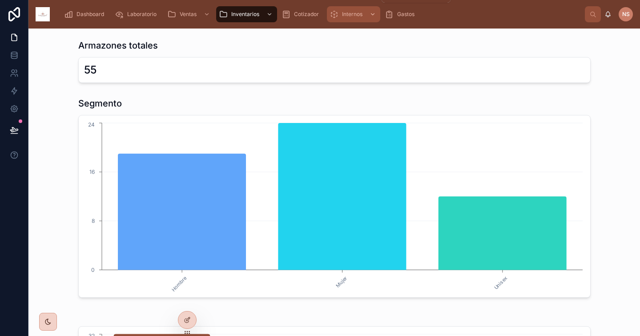
click at [348, 18] on div "Internos" at bounding box center [354, 14] width 48 height 14
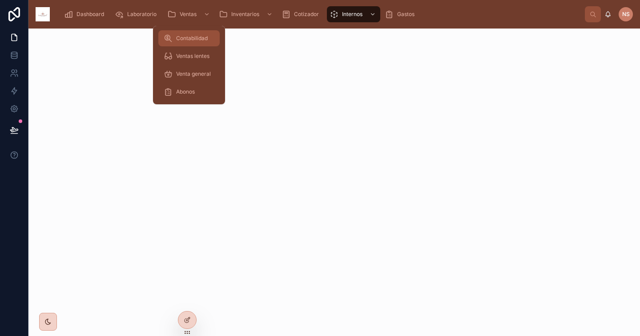
click at [195, 41] on span "Contabilidad" at bounding box center [192, 38] width 32 height 7
